Goal: Find specific page/section: Find specific page/section

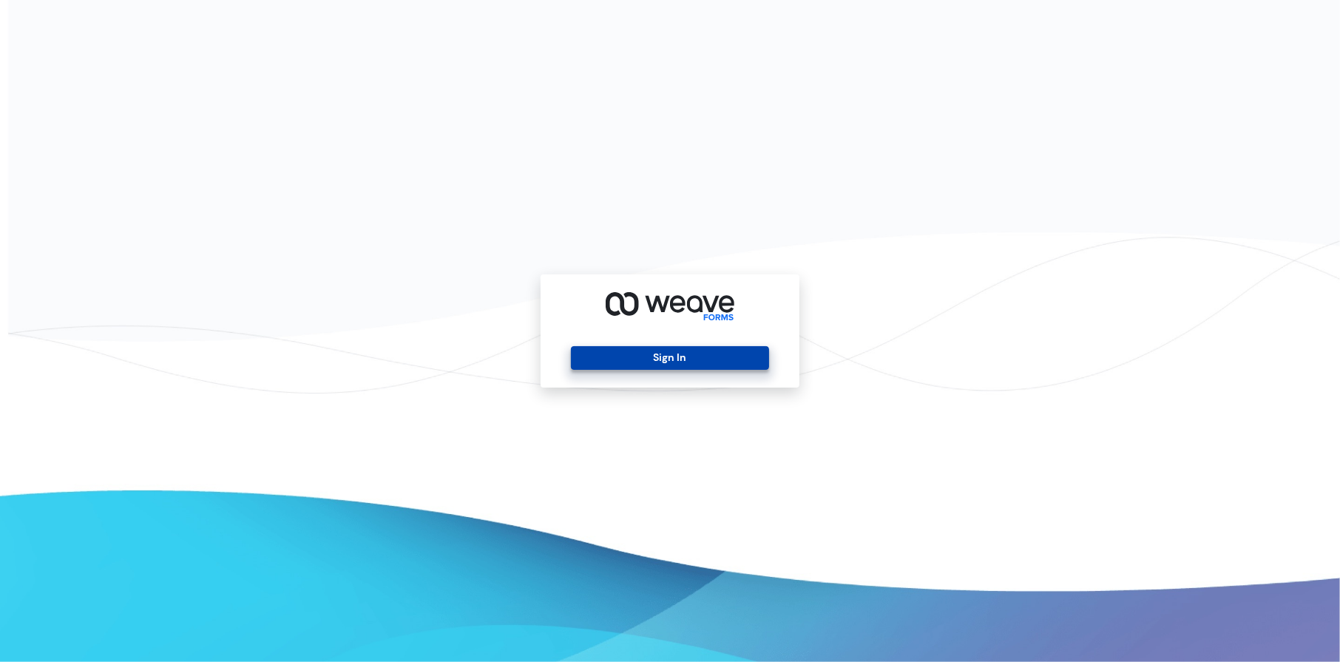
click at [667, 360] on button "Sign In" at bounding box center [669, 358] width 197 height 24
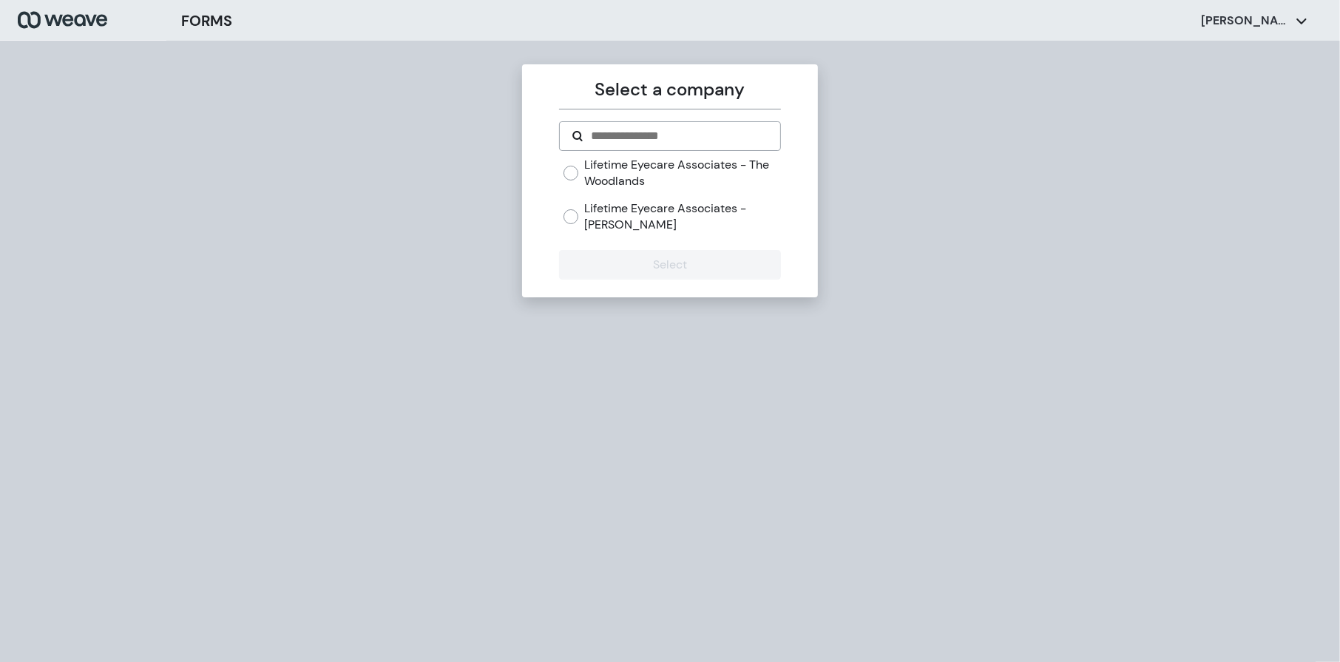
click at [596, 234] on div "Lifetime Eyecare Associates - The Woodlands Lifetime Eyecare Associates - [PERS…" at bounding box center [669, 200] width 221 height 87
click at [639, 186] on label "Lifetime Eyecare Associates - The Woodlands" at bounding box center [682, 173] width 196 height 32
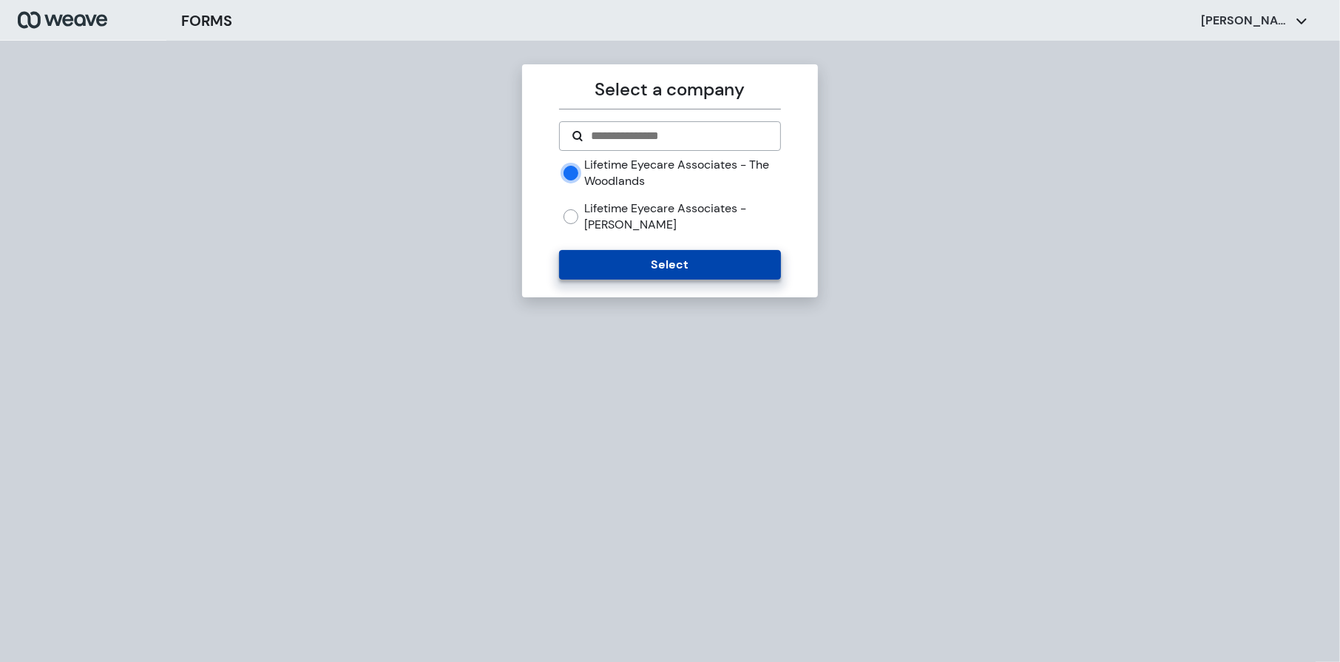
click at [629, 258] on button "Select" at bounding box center [669, 265] width 221 height 30
